Goal: Transaction & Acquisition: Download file/media

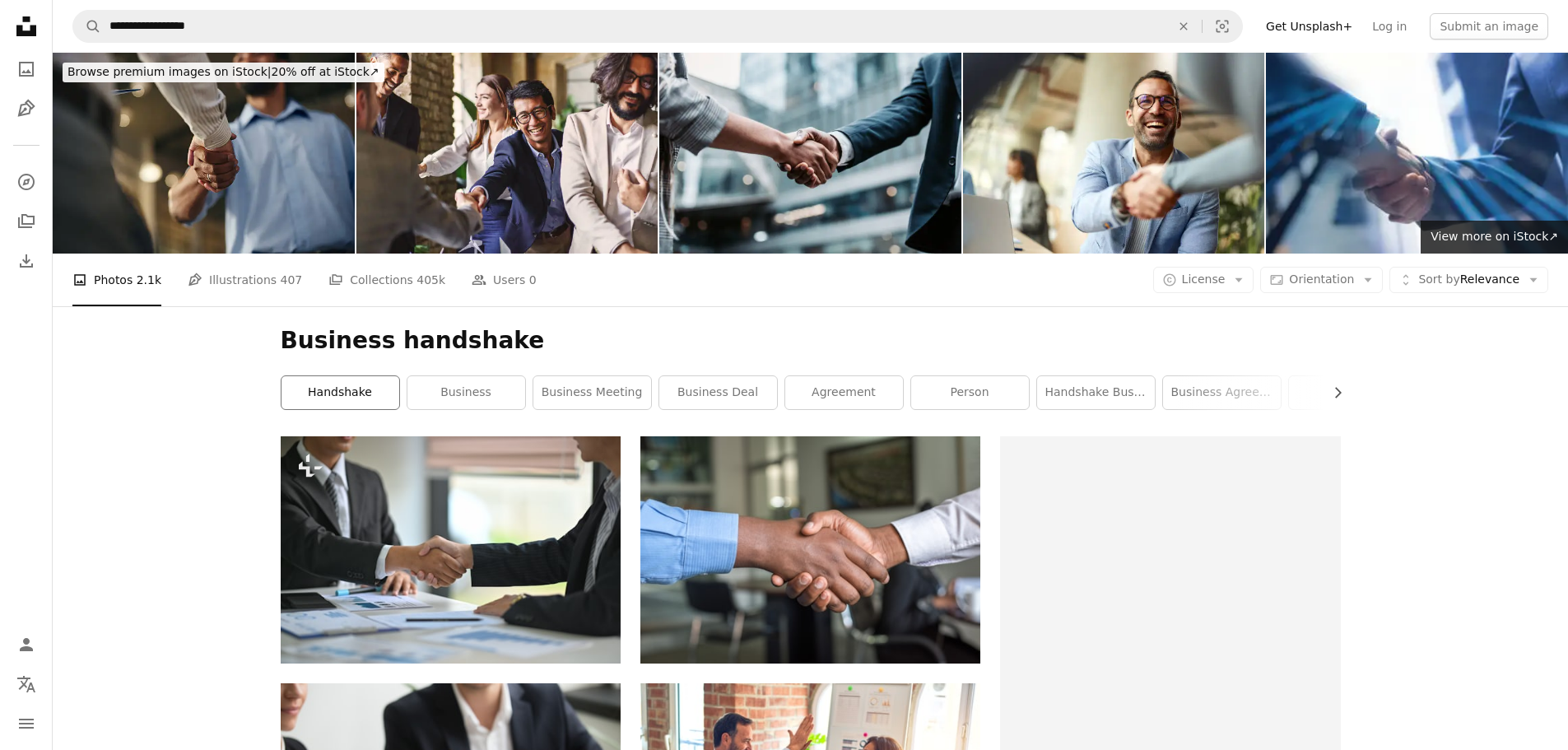
click at [312, 384] on link "handshake" at bounding box center [341, 392] width 118 height 33
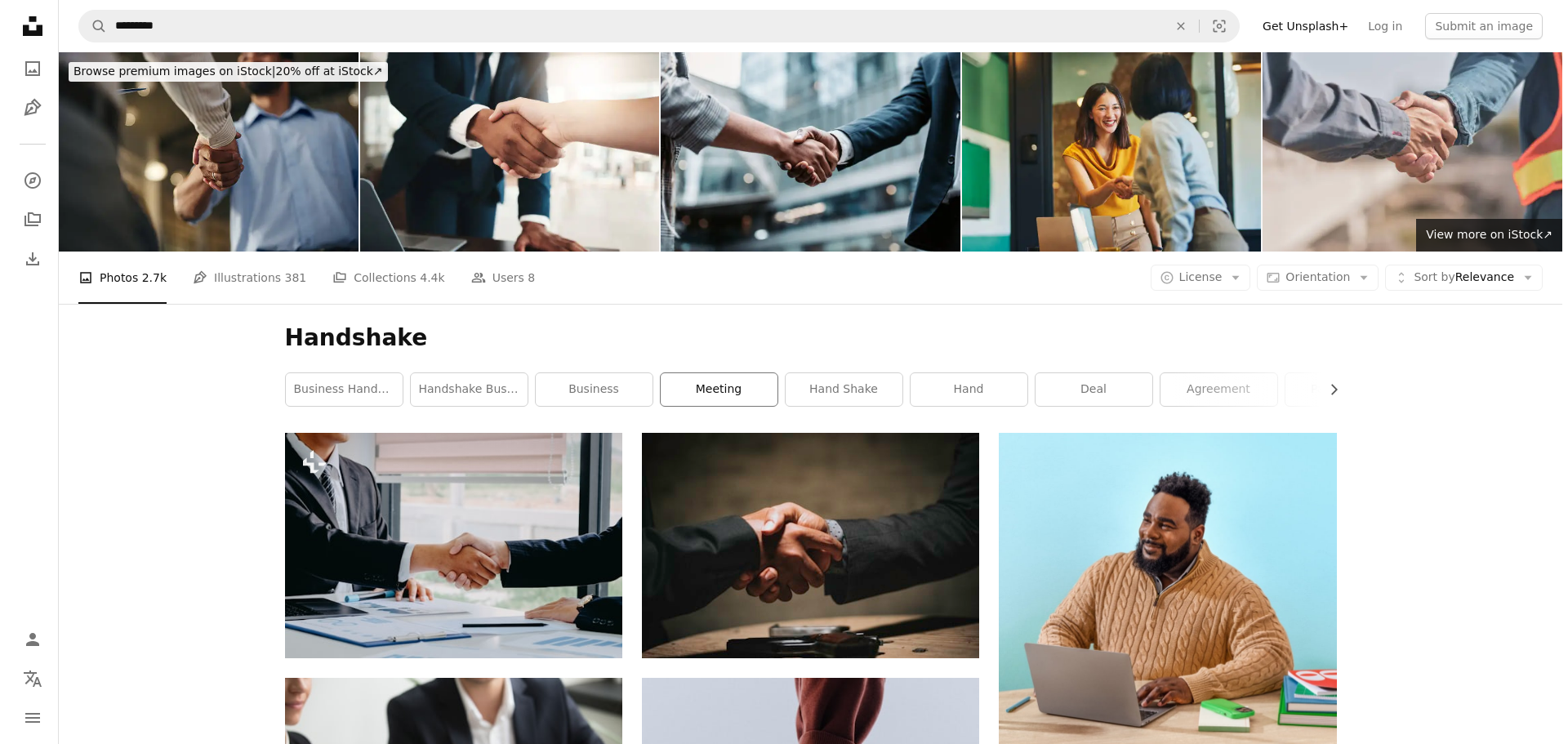
scroll to position [163, 0]
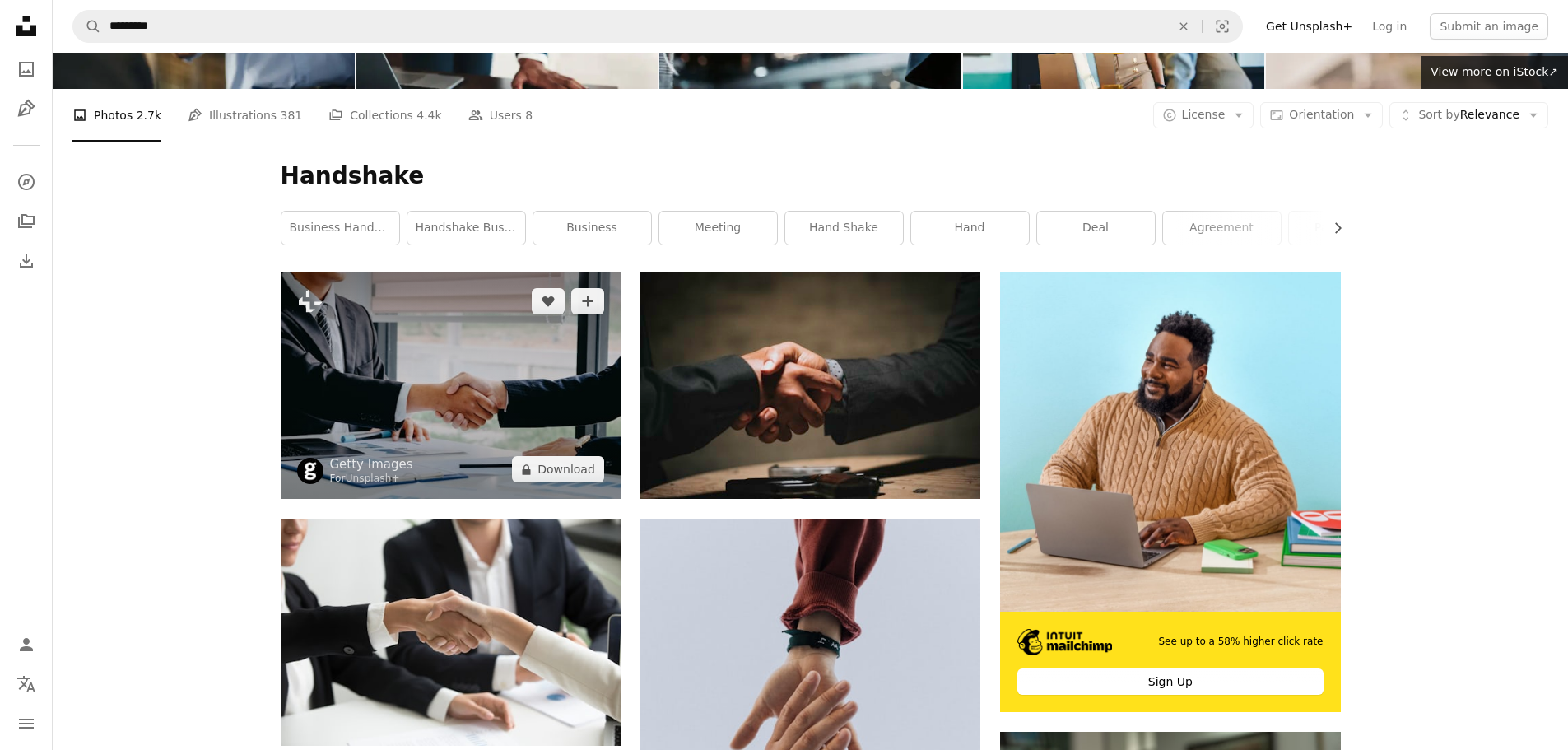
click at [544, 375] on img at bounding box center [450, 385] width 340 height 228
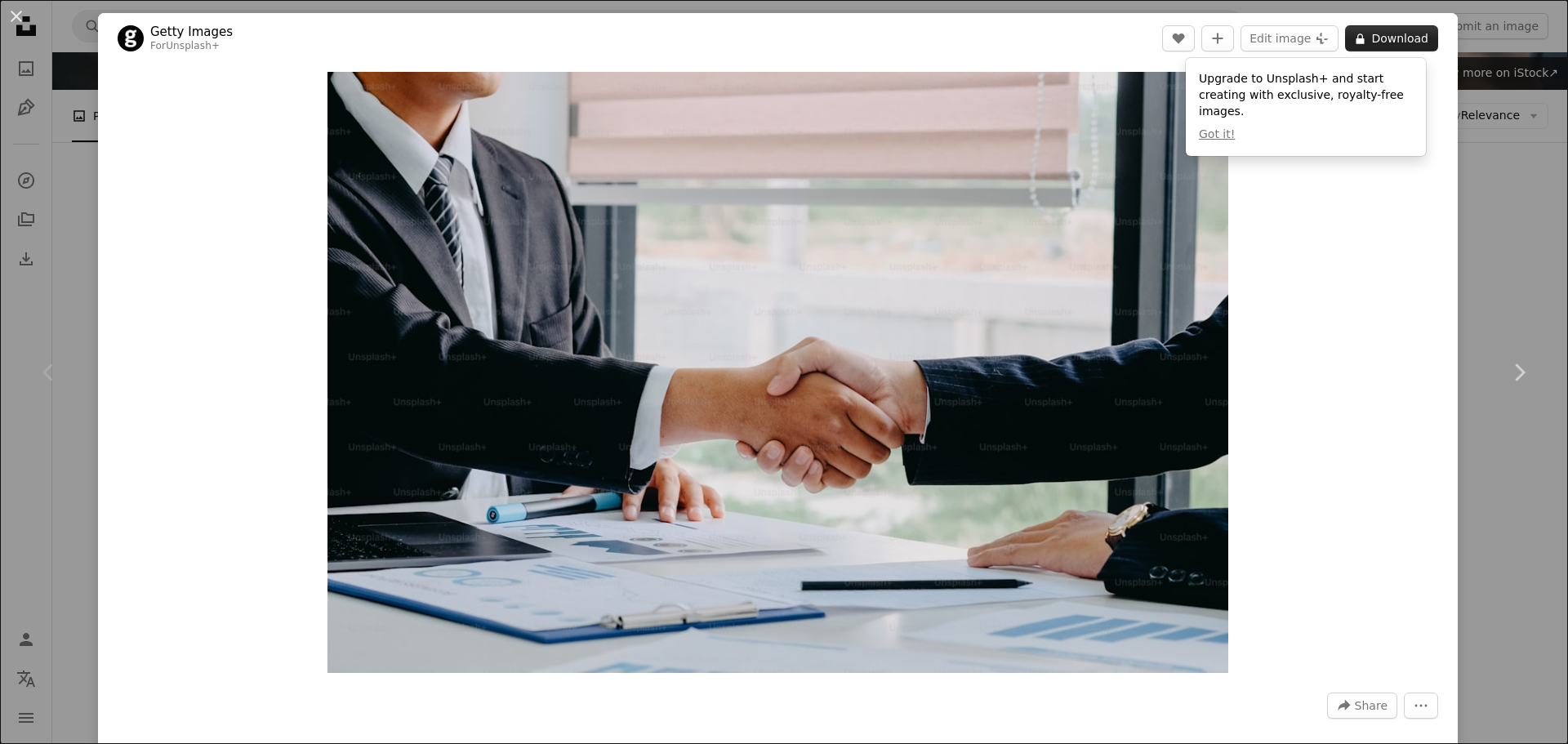
click at [1367, 33] on button "A lock Download" at bounding box center [1392, 38] width 93 height 26
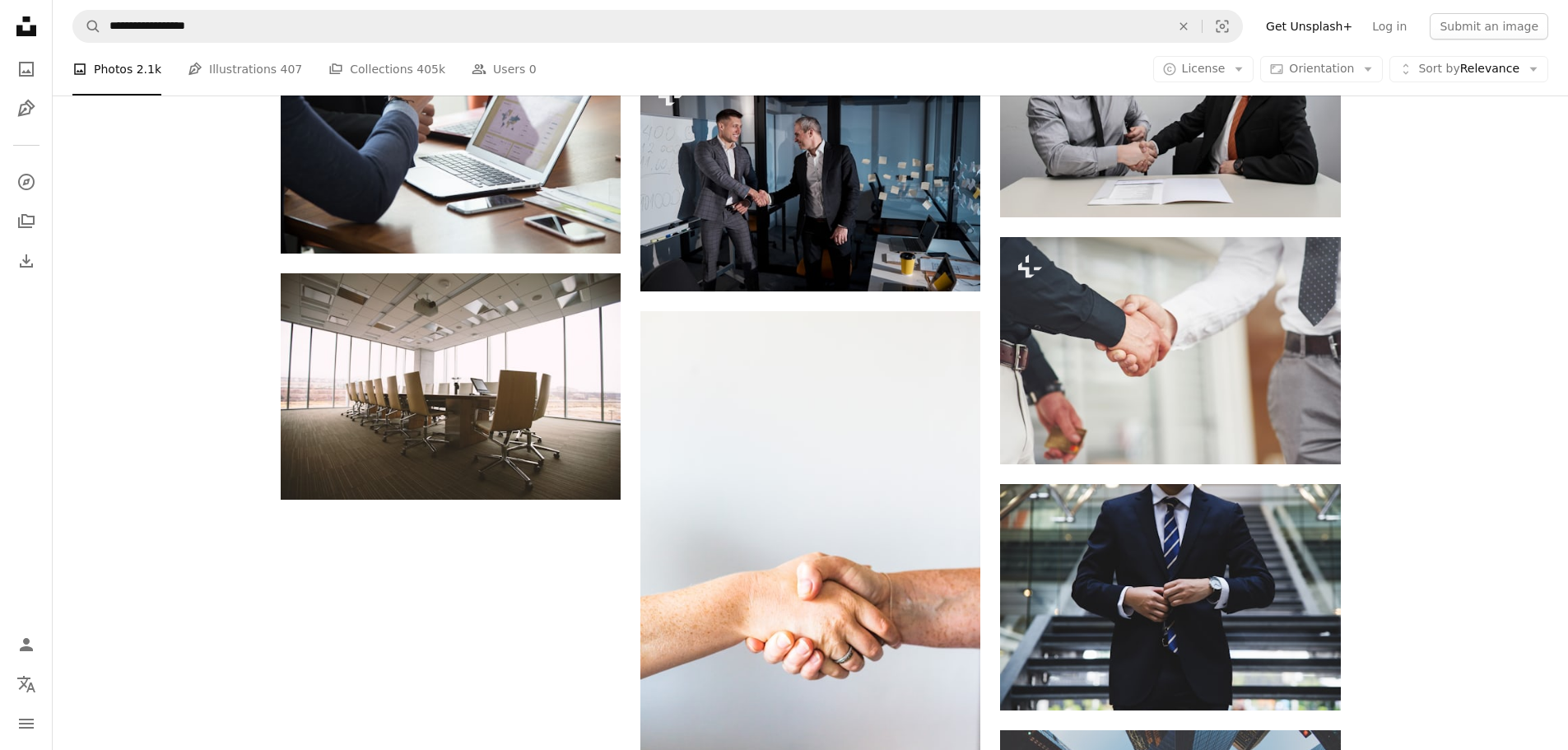
scroll to position [1394, 0]
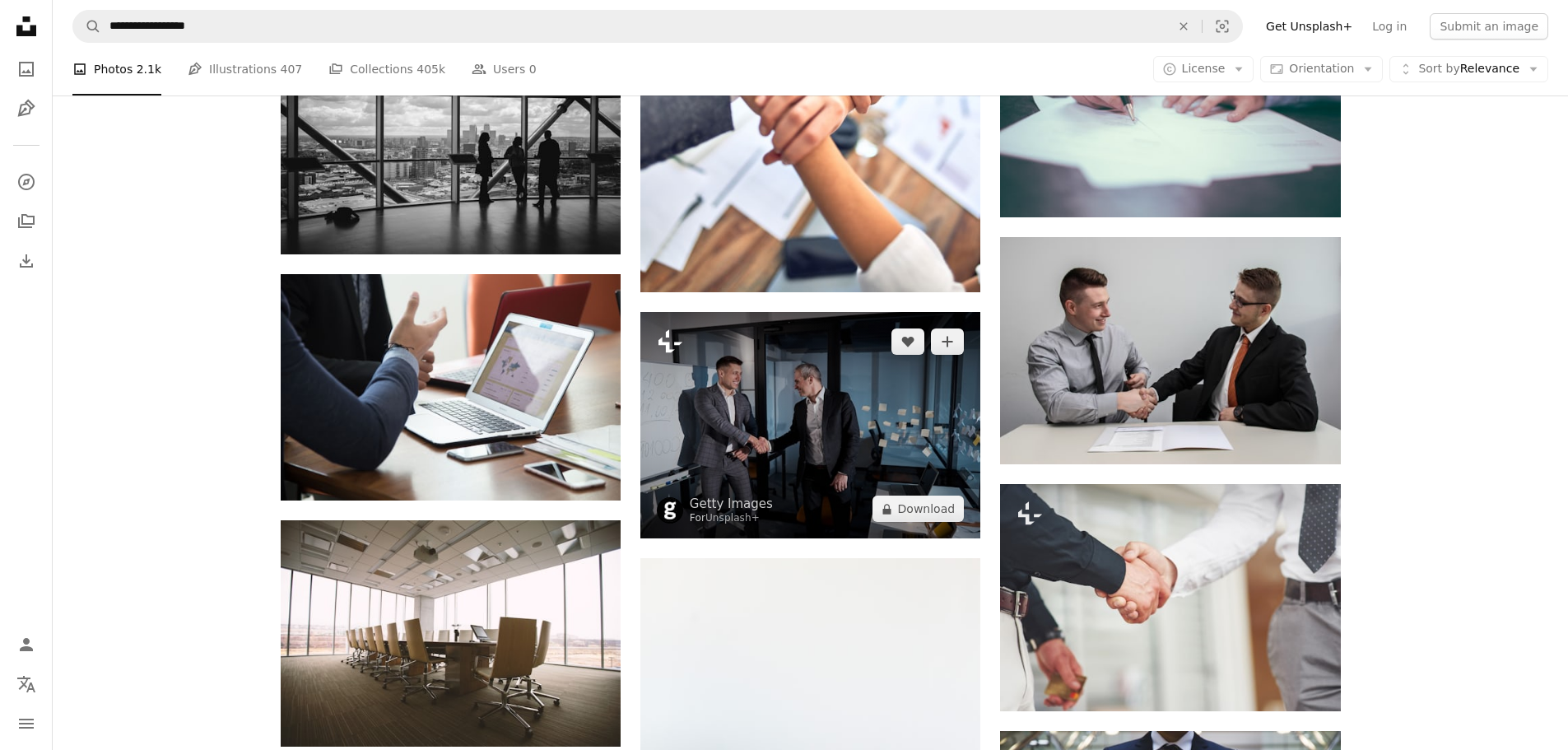
click at [670, 343] on icon "Plus sign for Unsplash+" at bounding box center [669, 342] width 26 height 26
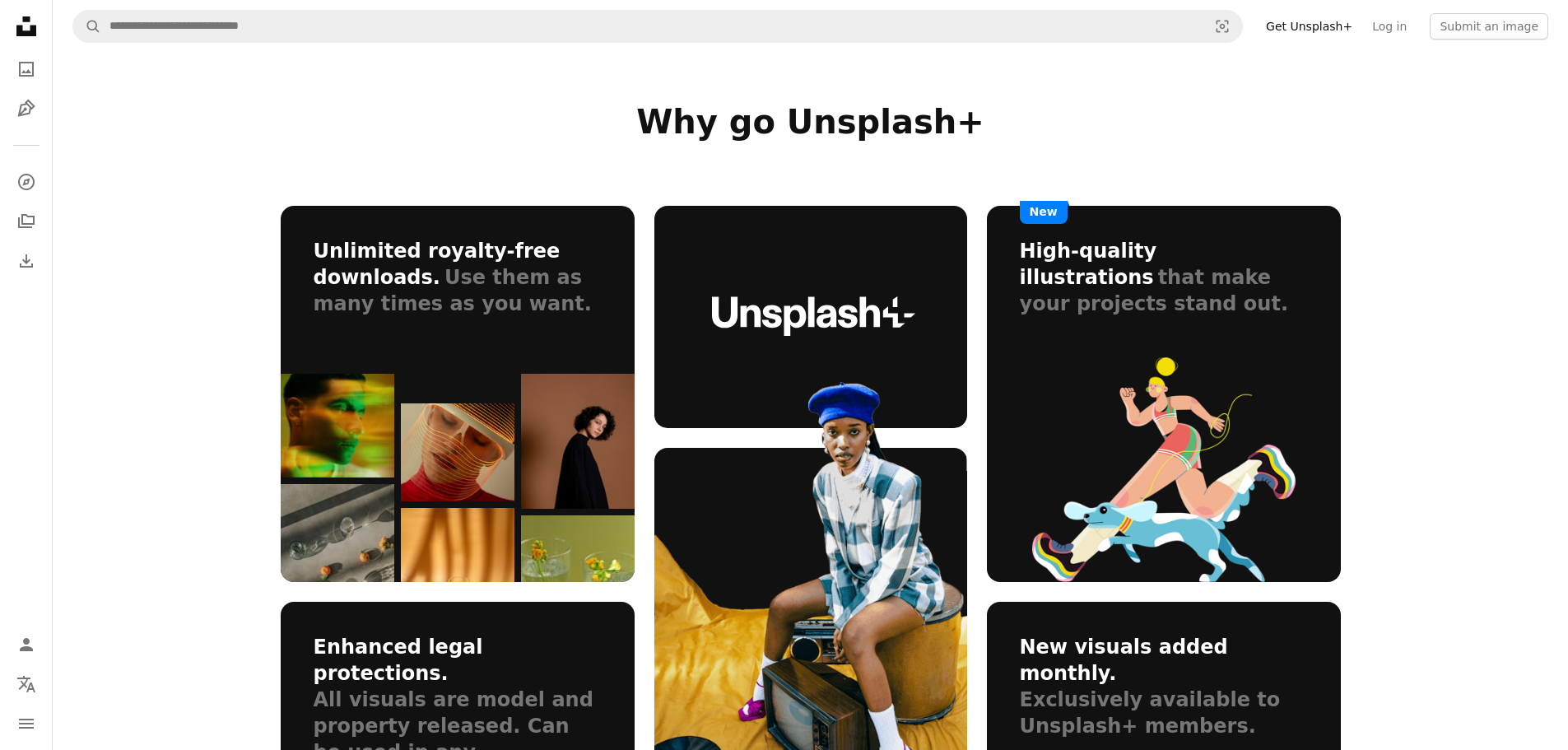
scroll to position [905, 0]
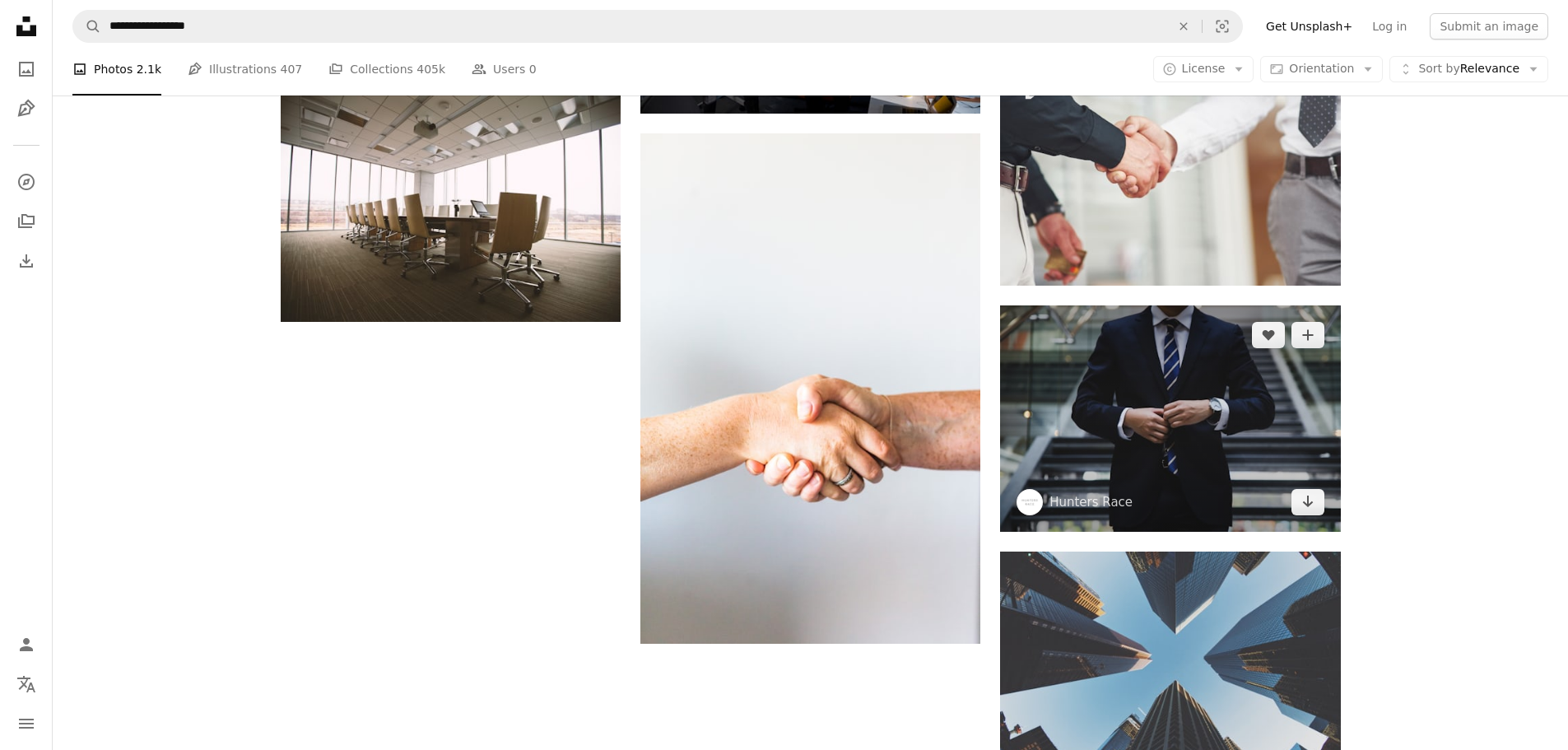
scroll to position [1888, 0]
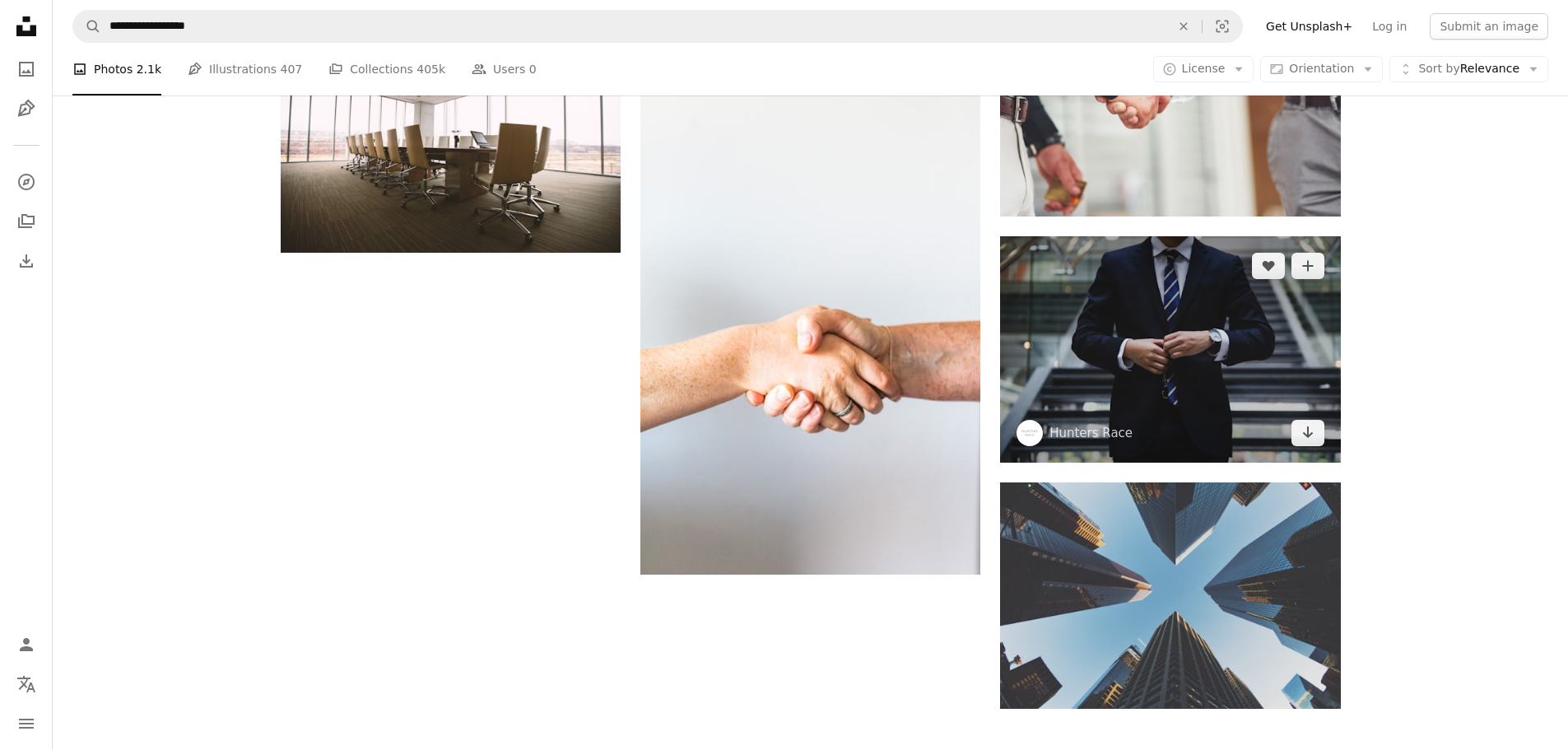
click at [1133, 349] on img at bounding box center [1169, 349] width 340 height 227
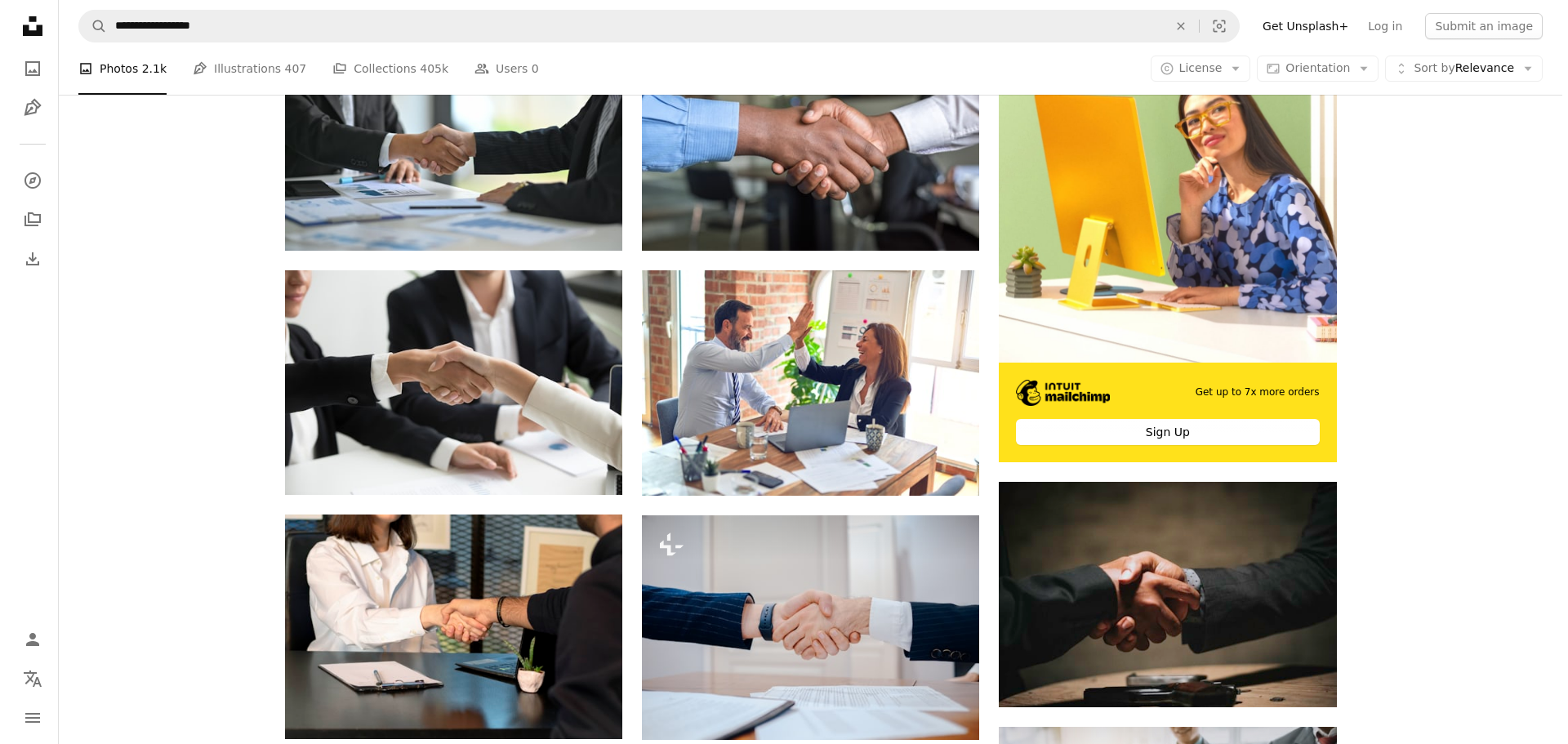
scroll to position [403, 0]
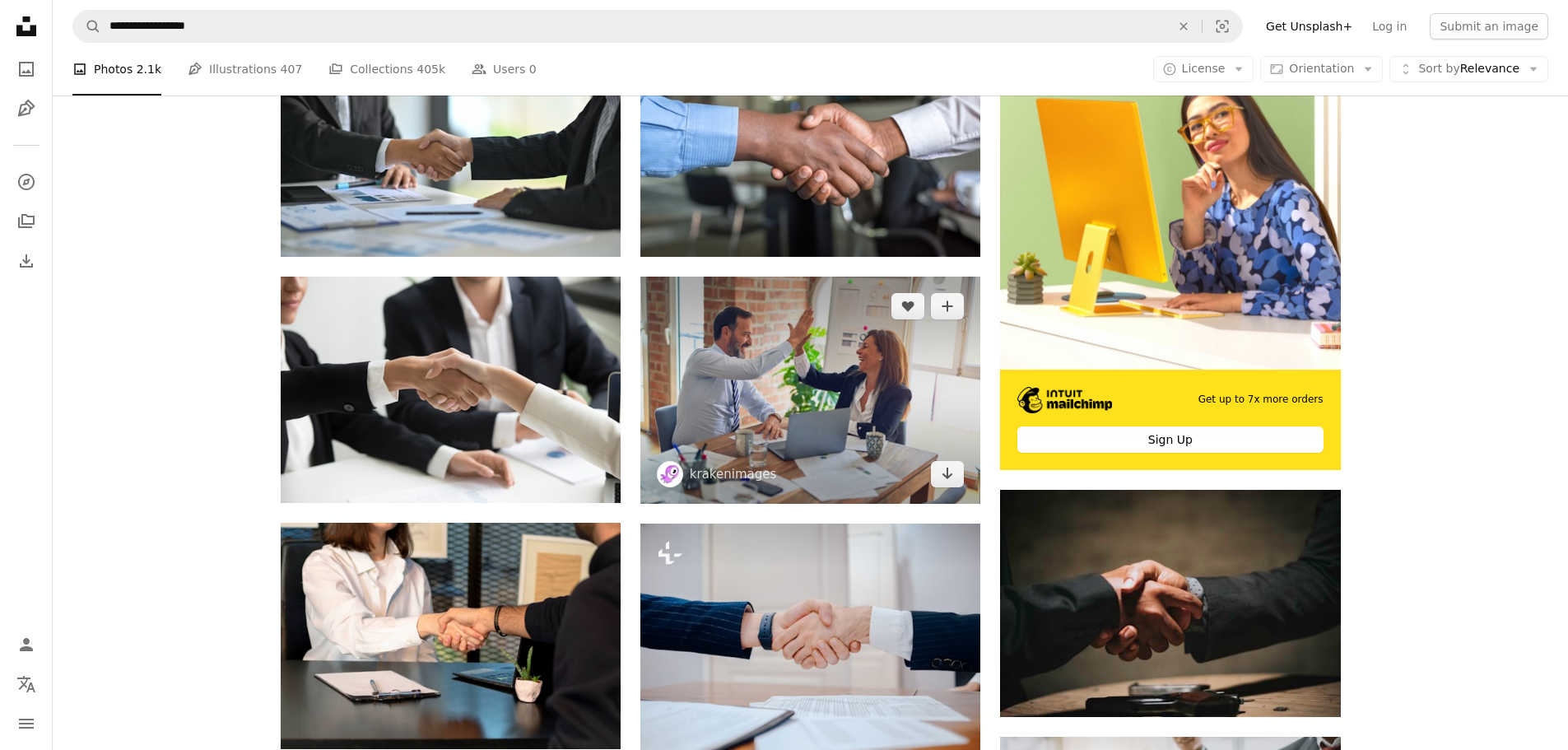
click at [763, 366] on img at bounding box center [810, 390] width 340 height 227
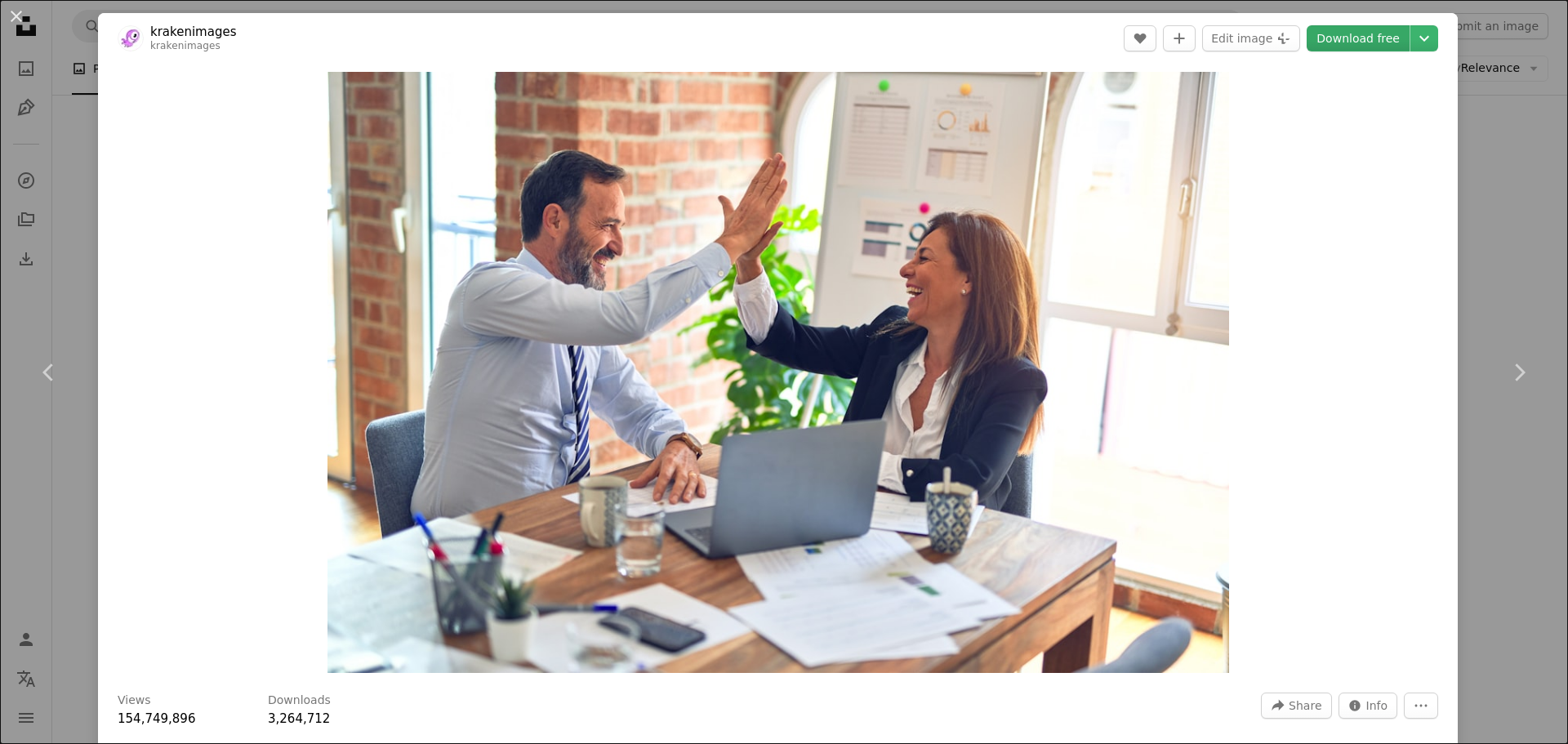
click at [1337, 38] on link "Download free" at bounding box center [1357, 38] width 103 height 26
